Goal: Task Accomplishment & Management: Manage account settings

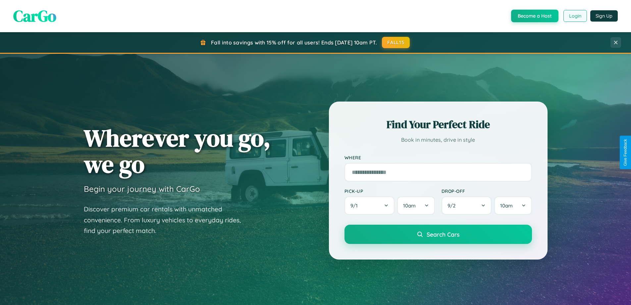
click at [575, 16] on button "Login" at bounding box center [576, 16] width 24 height 12
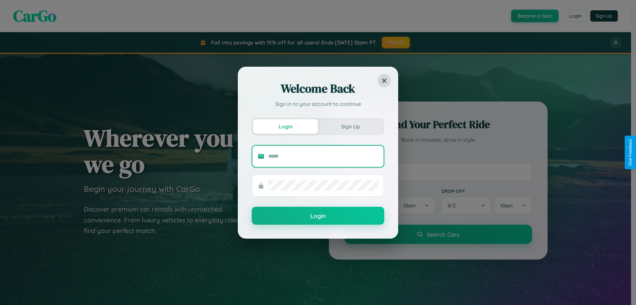
click at [324, 156] on input "text" at bounding box center [323, 156] width 110 height 11
type input "**********"
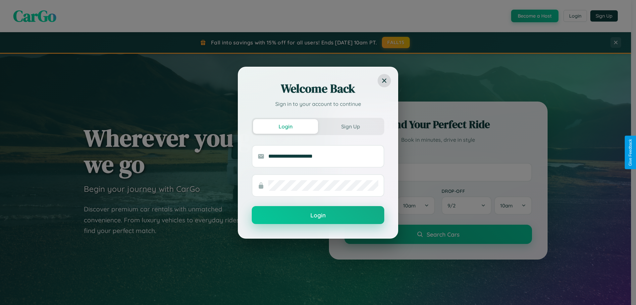
click at [318, 215] on button "Login" at bounding box center [318, 215] width 133 height 18
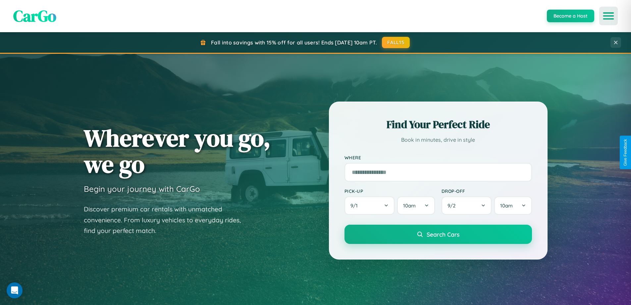
click at [609, 16] on icon "Open menu" at bounding box center [609, 16] width 10 height 6
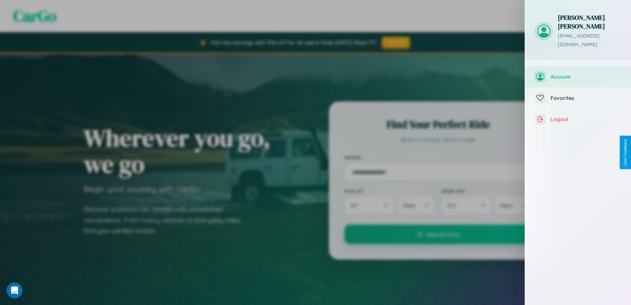
click at [578, 73] on span "Account" at bounding box center [586, 76] width 71 height 7
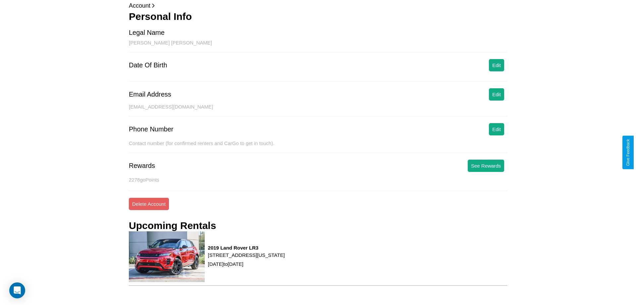
scroll to position [70, 0]
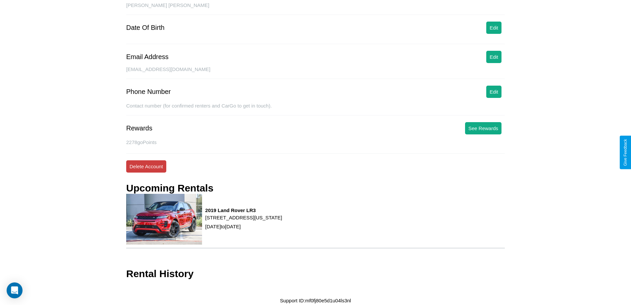
click at [146, 166] on button "Delete Account" at bounding box center [146, 166] width 40 height 12
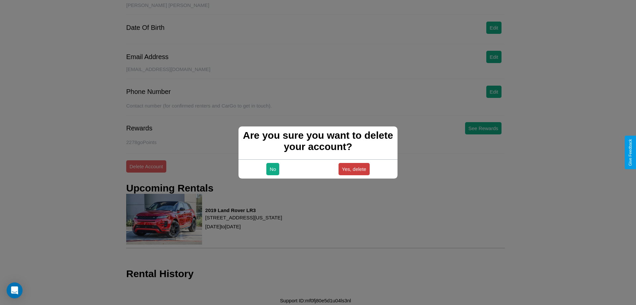
click at [354, 169] on button "Yes, delete" at bounding box center [354, 169] width 31 height 12
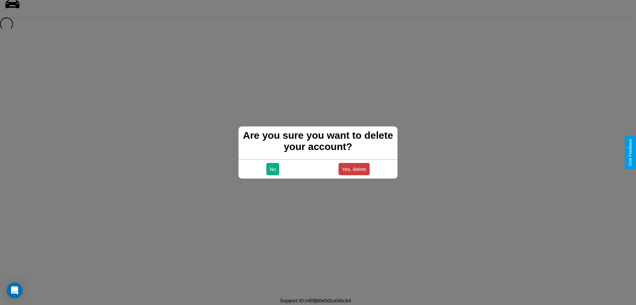
scroll to position [9, 0]
